Goal: Task Accomplishment & Management: Complete application form

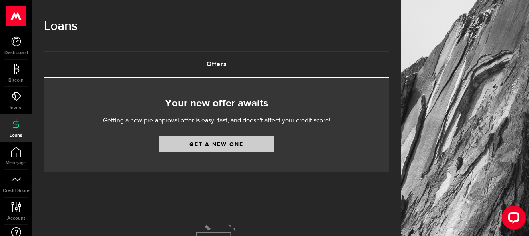
click at [249, 145] on link "Get a new one" at bounding box center [217, 143] width 116 height 17
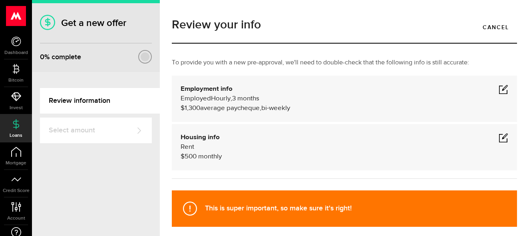
click at [368, 218] on div "This is super important, so make sure it's right!" at bounding box center [344, 208] width 345 height 36
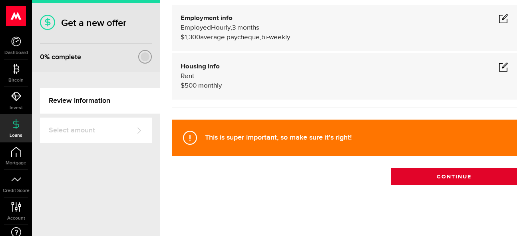
scroll to position [71, 0]
click at [434, 179] on button "Continue" at bounding box center [454, 176] width 126 height 17
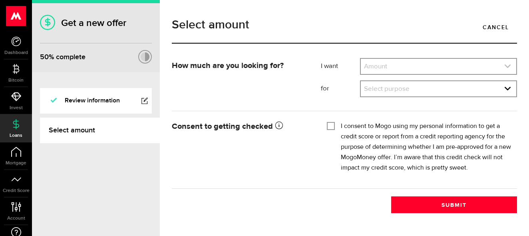
click at [432, 68] on link "expand select" at bounding box center [438, 66] width 155 height 15
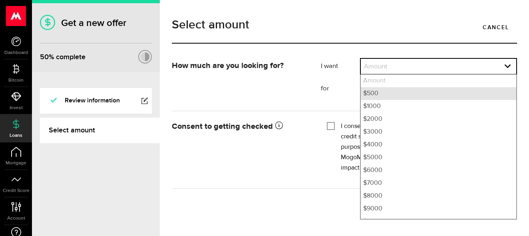
click at [407, 97] on li "$500" at bounding box center [438, 93] width 155 height 13
select select "500"
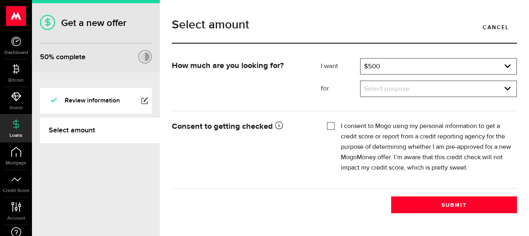
click at [334, 123] on input "I consent to Mogo using my personal information to get a credit score or report…" at bounding box center [331, 125] width 8 height 8
checkbox input "true"
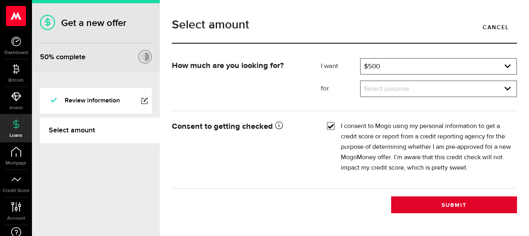
click at [435, 204] on button "Submit" at bounding box center [454, 204] width 126 height 17
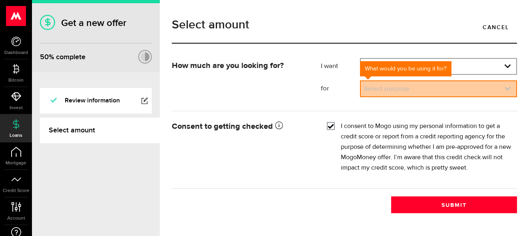
click at [465, 90] on link "expand select" at bounding box center [438, 88] width 155 height 15
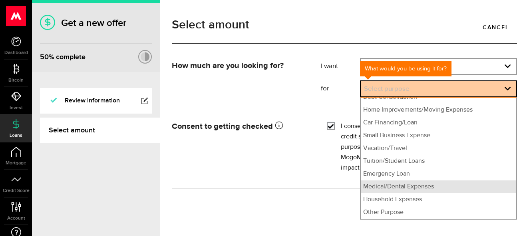
scroll to position [32, 0]
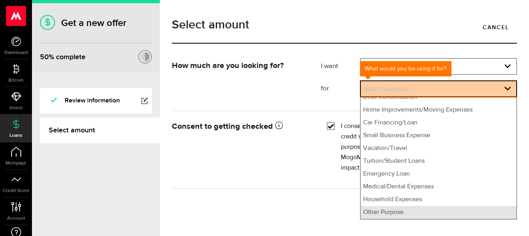
click at [431, 213] on li "Other Purpose" at bounding box center [438, 212] width 155 height 13
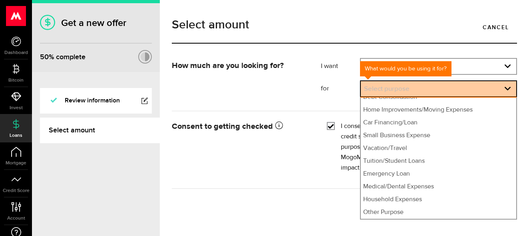
select select "Other Purpose"
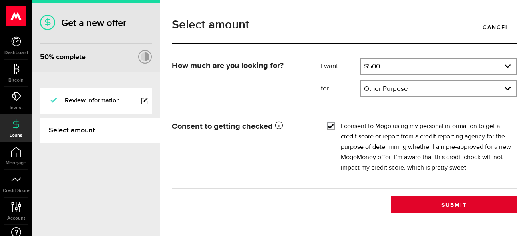
click at [436, 210] on button "Submit" at bounding box center [454, 204] width 126 height 17
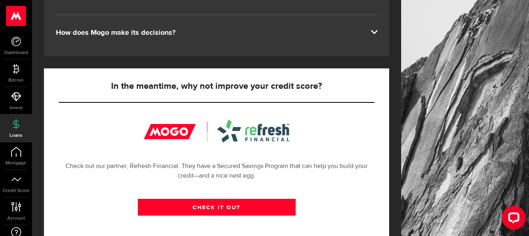
scroll to position [205, 0]
click at [429, 139] on div at bounding box center [465, 71] width 128 height 553
